Goal: Information Seeking & Learning: Learn about a topic

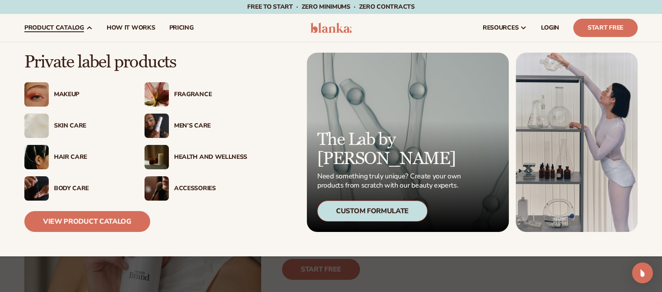
click at [44, 95] on img at bounding box center [36, 94] width 24 height 24
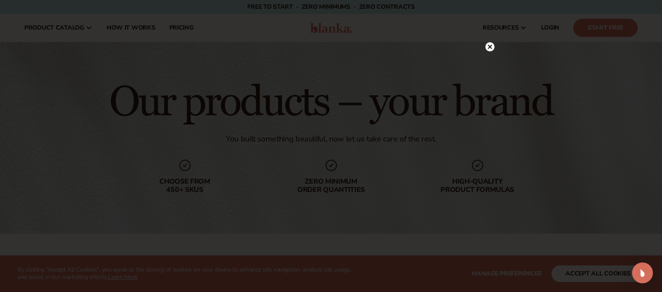
click at [488, 47] on circle at bounding box center [489, 46] width 9 height 9
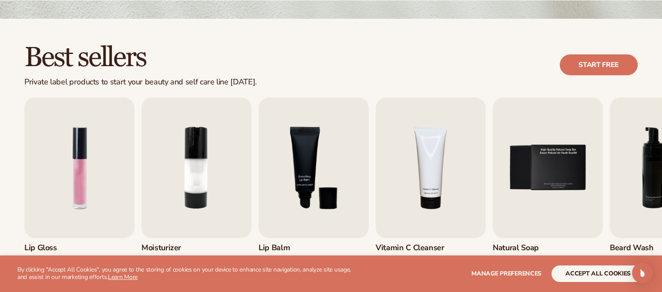
scroll to position [214, 0]
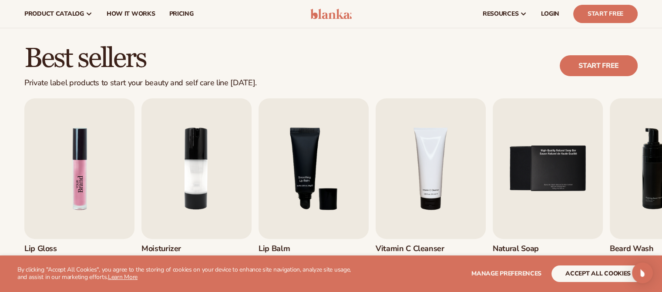
click at [60, 166] on img "1 / 9" at bounding box center [79, 168] width 110 height 141
click at [102, 161] on img "1 / 9" at bounding box center [79, 168] width 110 height 141
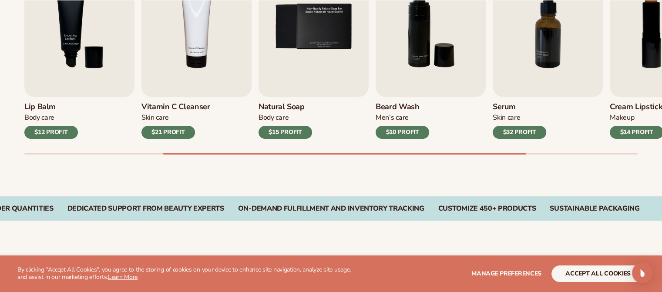
scroll to position [358, 0]
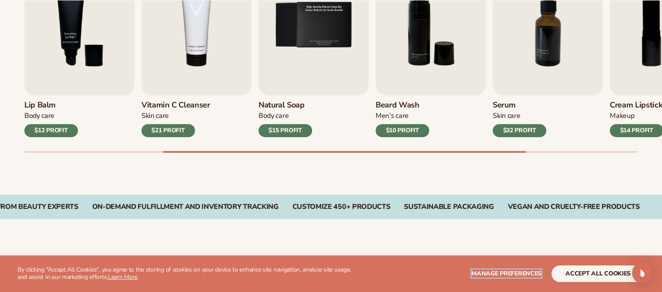
click at [492, 267] on button "Manage preferences" at bounding box center [506, 273] width 70 height 17
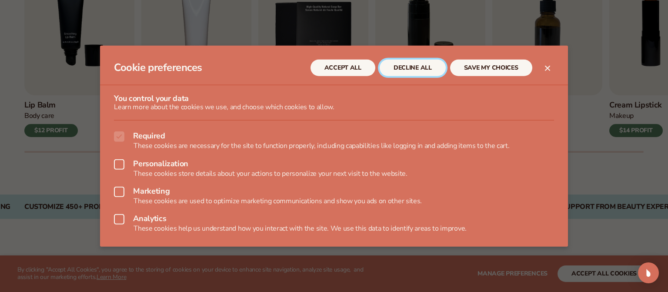
click at [395, 63] on button "DECLINE ALL" at bounding box center [413, 67] width 66 height 17
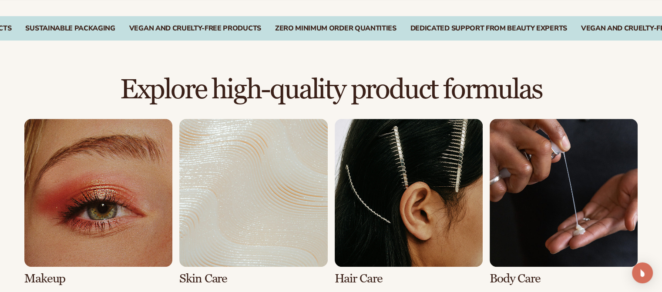
scroll to position [584, 0]
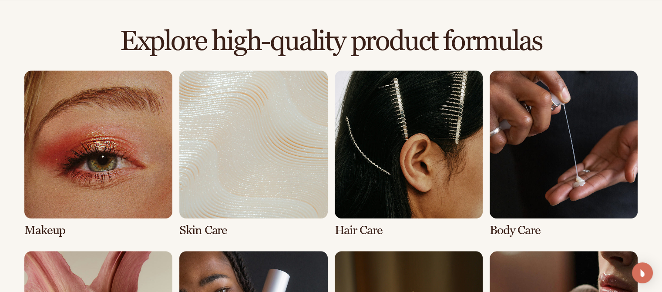
click at [117, 134] on link "1 / 8" at bounding box center [98, 154] width 148 height 167
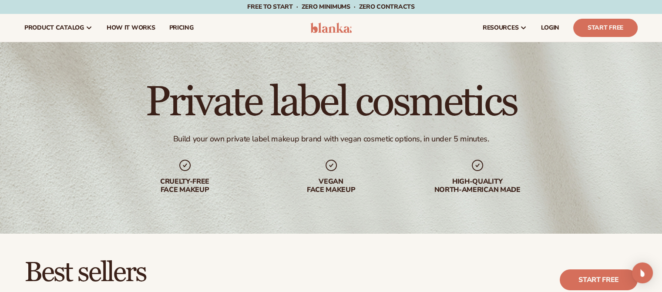
scroll to position [221, 0]
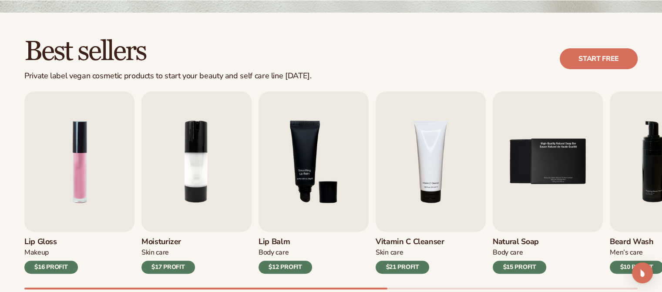
click at [56, 267] on div "$16 PROFIT" at bounding box center [51, 267] width 54 height 13
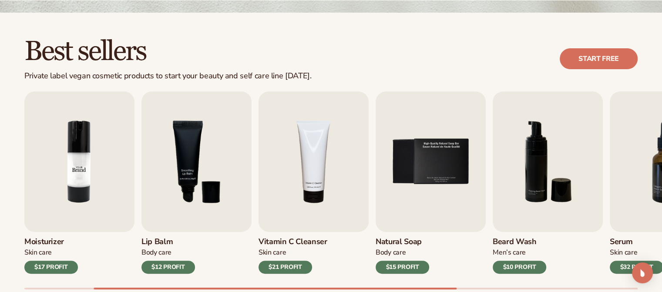
click at [102, 170] on img "2 / 9" at bounding box center [79, 161] width 110 height 141
click at [70, 165] on img "2 / 9" at bounding box center [79, 161] width 110 height 141
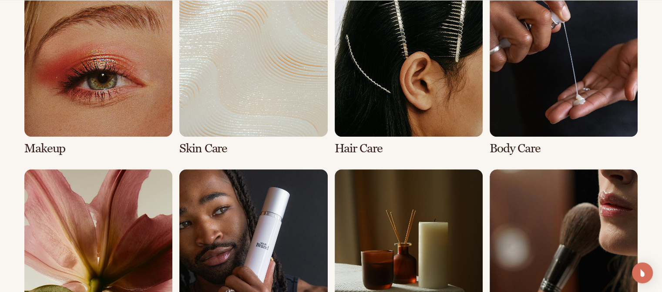
scroll to position [762, 0]
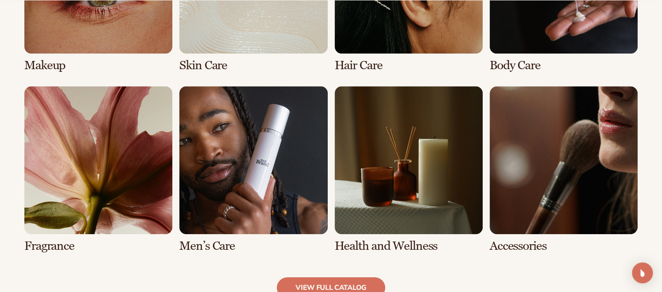
click at [282, 220] on link "6 / 8" at bounding box center [253, 169] width 148 height 167
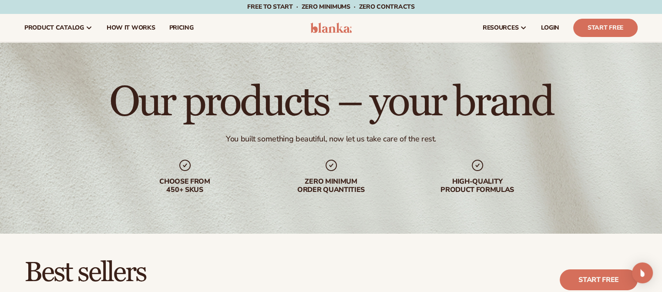
scroll to position [154, 0]
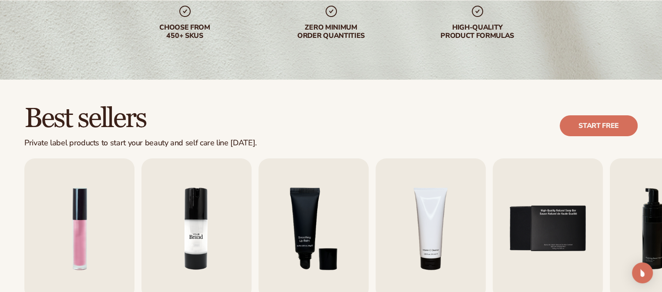
click at [212, 209] on img "2 / 9" at bounding box center [196, 228] width 110 height 141
click at [611, 120] on link "Start free" at bounding box center [599, 125] width 78 height 21
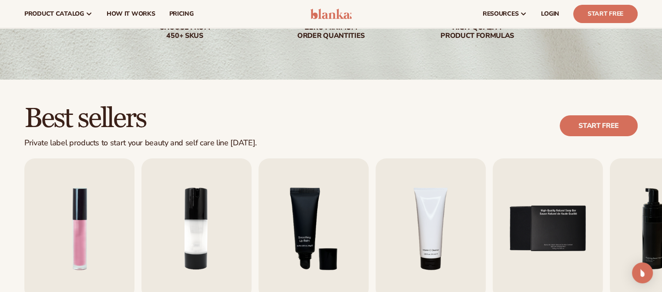
scroll to position [0, 0]
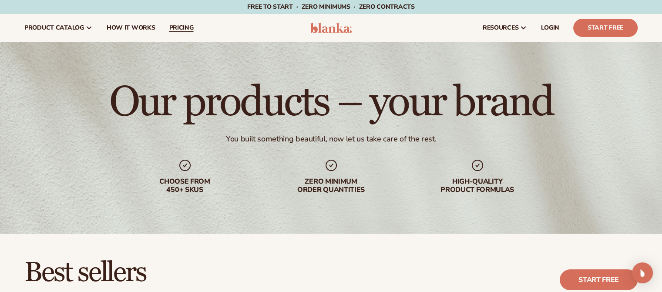
click at [182, 31] on span "pricing" at bounding box center [181, 27] width 24 height 7
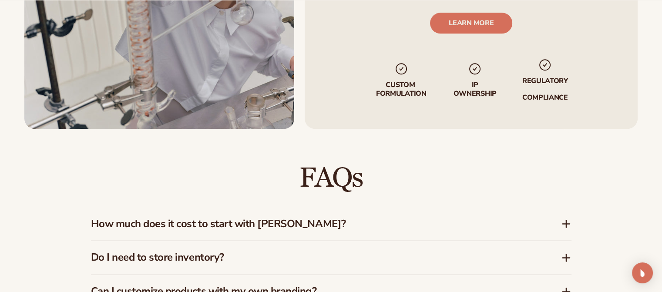
scroll to position [1126, 0]
click at [281, 227] on h3 "How much does it cost to start with [PERSON_NAME]?" at bounding box center [313, 223] width 444 height 13
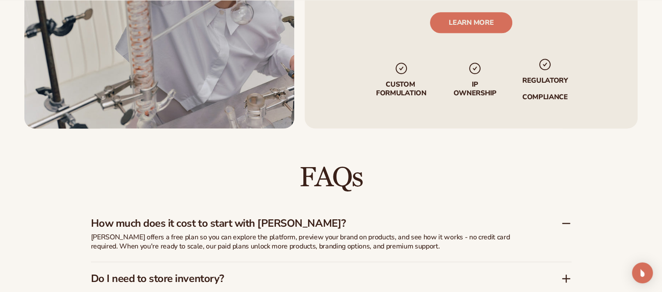
click at [281, 227] on h3 "How much does it cost to start with [PERSON_NAME]?" at bounding box center [313, 223] width 444 height 13
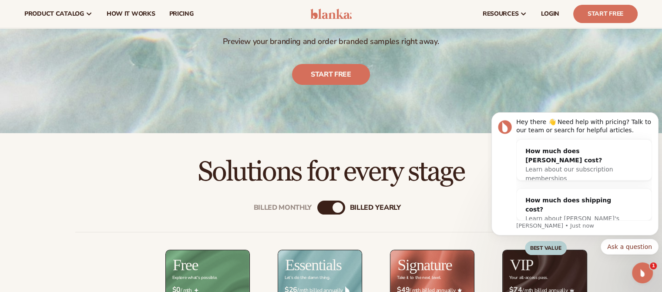
scroll to position [71, 0]
